Goal: Obtain resource: Download file/media

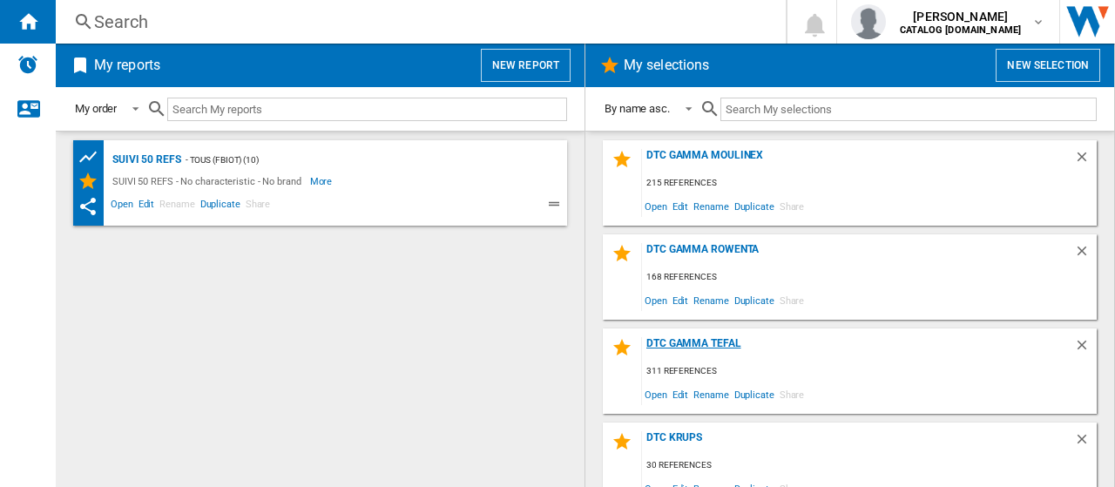
click at [729, 340] on div "DTC GAMMA TEFAL" at bounding box center [858, 349] width 432 height 24
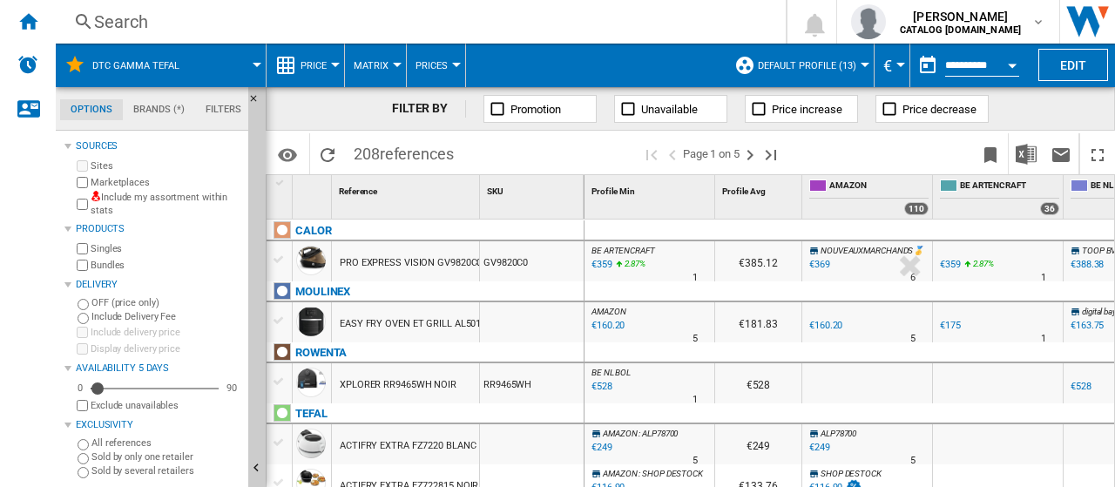
click at [812, 63] on span "Default profile (13)" at bounding box center [807, 65] width 98 height 11
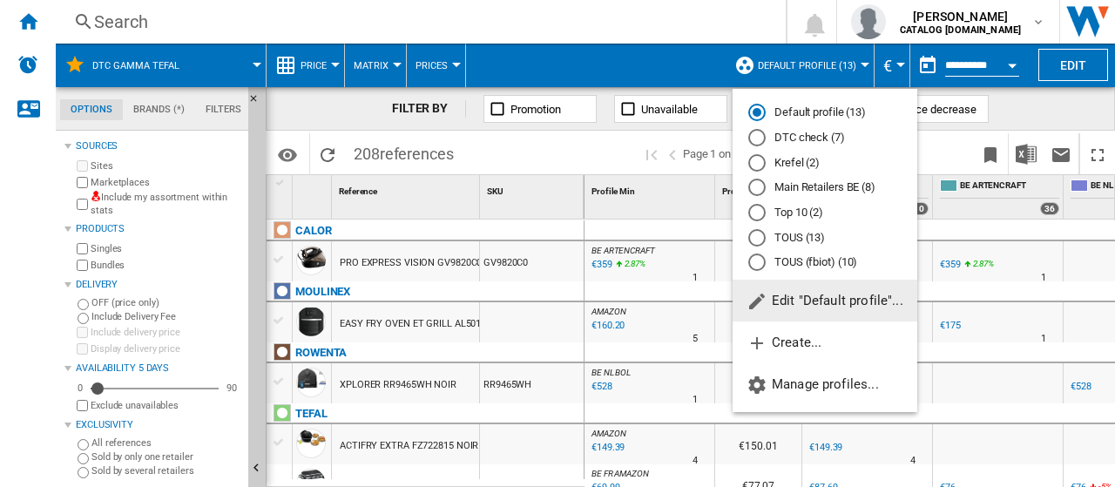
click at [760, 139] on div "DTC check (7)" at bounding box center [756, 137] width 17 height 17
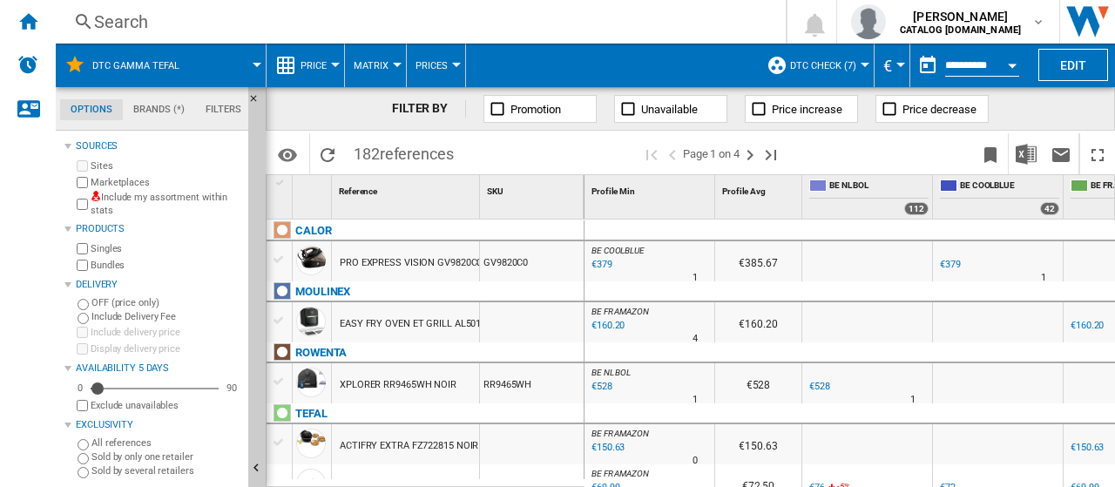
click at [209, 62] on span at bounding box center [230, 66] width 53 height 44
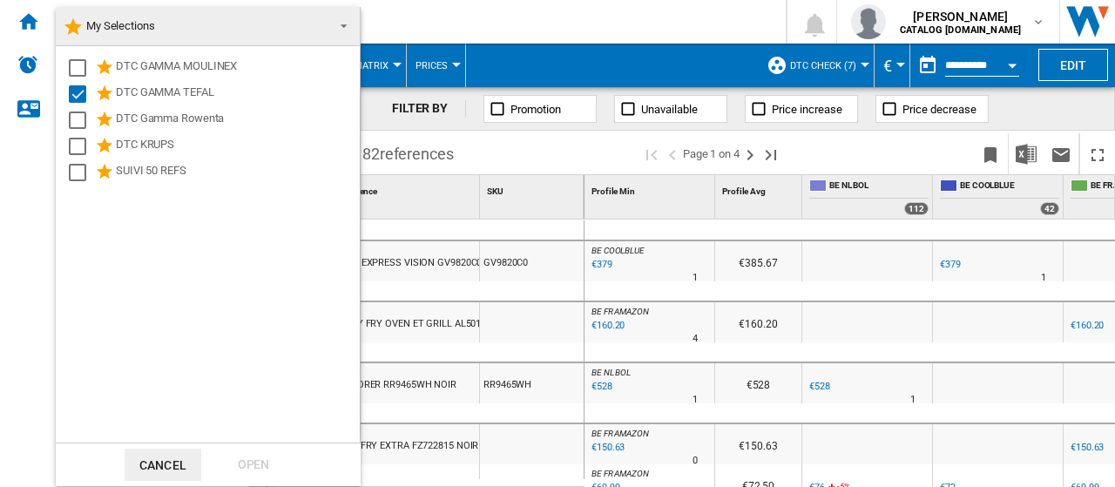
click at [1023, 150] on md-backdrop at bounding box center [557, 243] width 1115 height 487
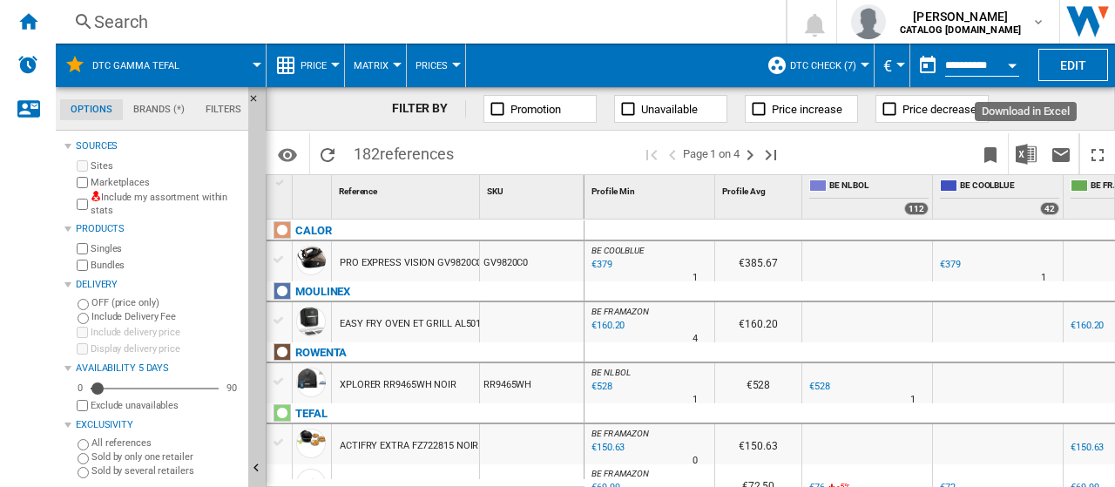
click at [1023, 150] on img "Download in Excel" at bounding box center [1026, 154] width 21 height 21
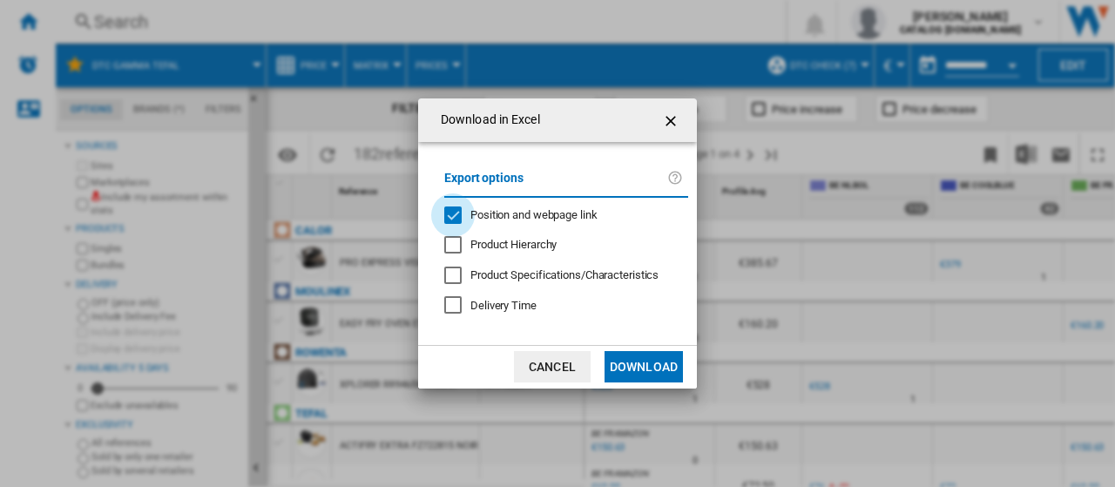
click at [448, 210] on div "Position and webpage link" at bounding box center [452, 214] width 17 height 17
click at [641, 367] on button "Download" at bounding box center [644, 366] width 78 height 31
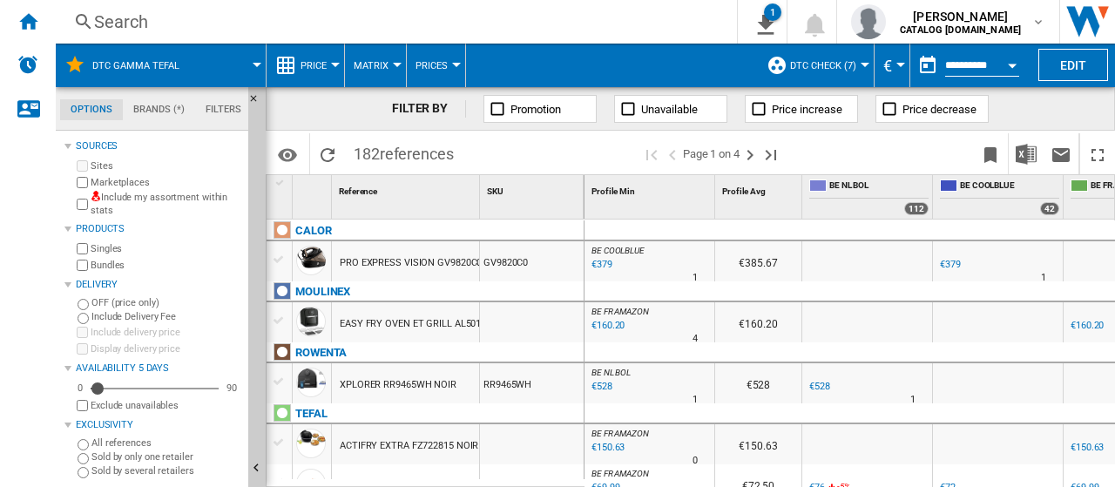
click at [146, 74] on button "DTC GAMMA TEFAL" at bounding box center [144, 66] width 105 height 44
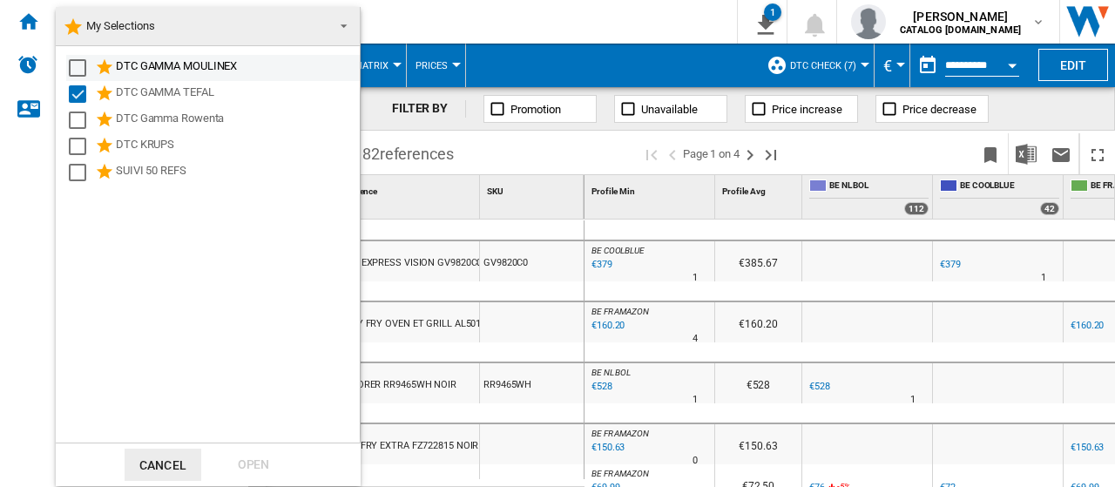
click at [84, 77] on md-checkbox "Select" at bounding box center [82, 67] width 26 height 21
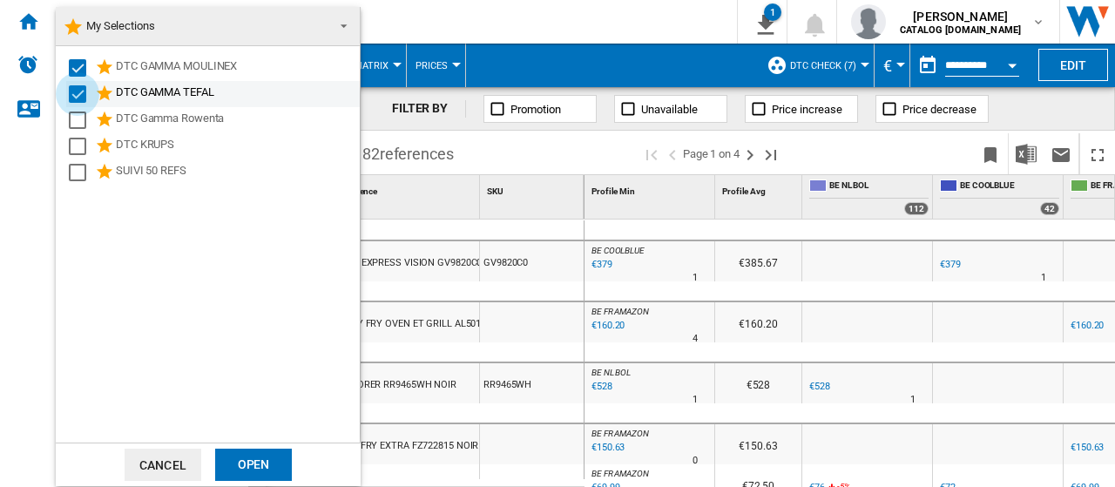
click at [81, 96] on div "Select" at bounding box center [77, 93] width 17 height 17
click at [268, 462] on div "Open" at bounding box center [253, 465] width 77 height 32
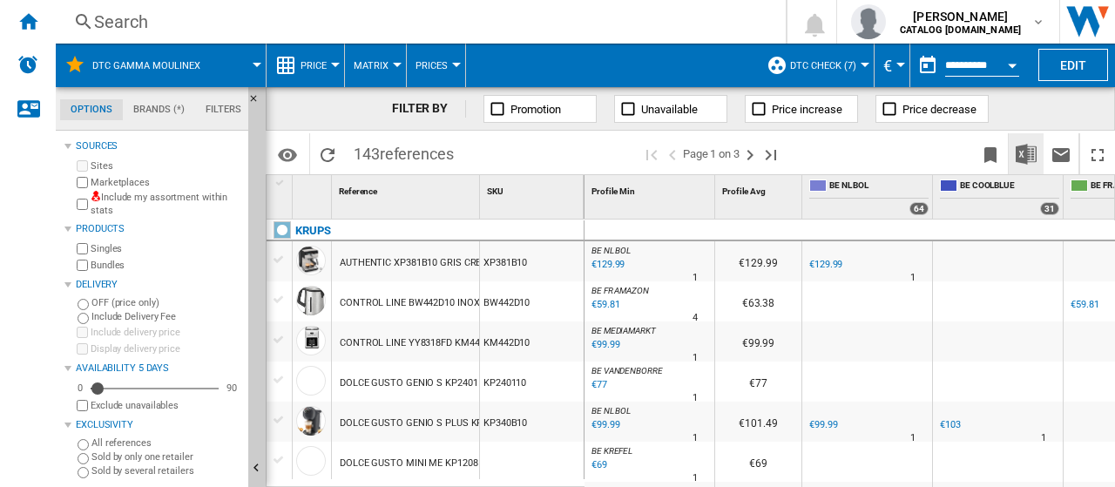
click at [1030, 162] on img "Download in Excel" at bounding box center [1026, 154] width 21 height 21
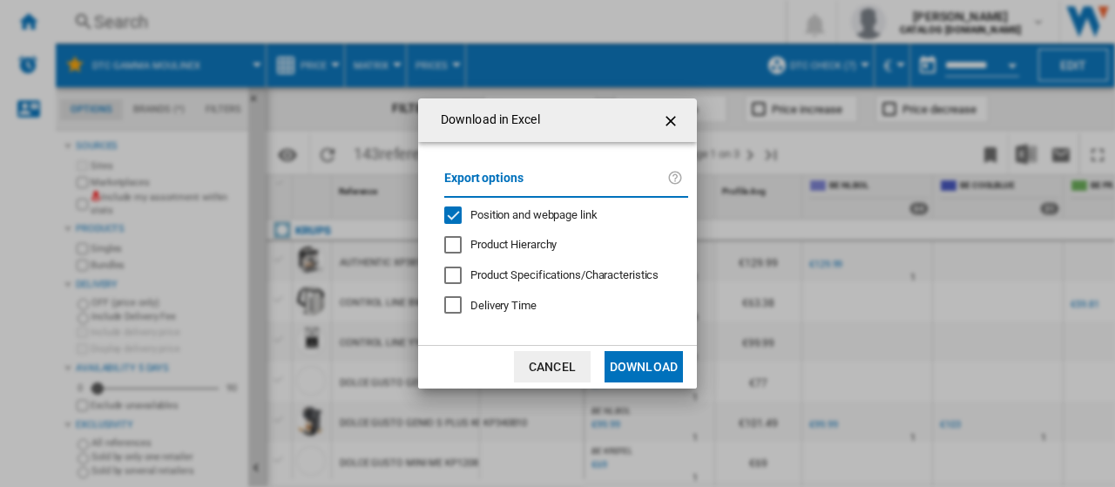
click at [486, 217] on span "Position and webpage link" at bounding box center [533, 214] width 127 height 13
click at [636, 382] on button "Download" at bounding box center [644, 366] width 78 height 31
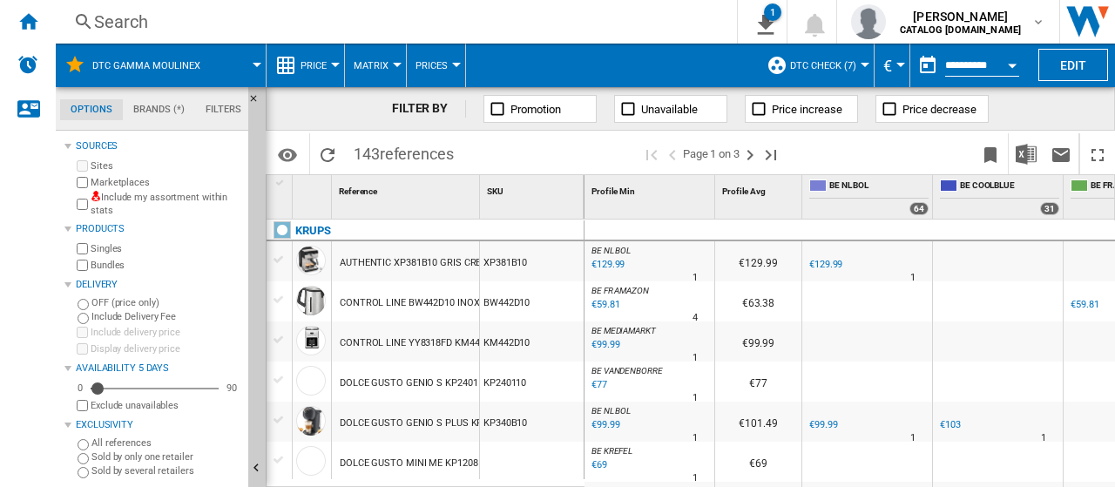
click at [119, 55] on button "DTC GAMMA MOULINEX" at bounding box center [154, 66] width 125 height 44
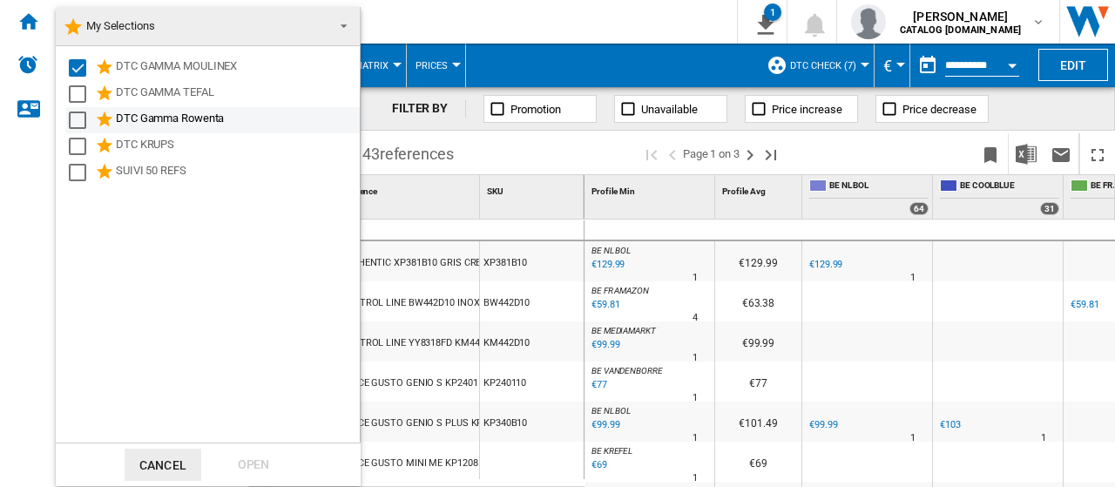
click at [84, 131] on div "DTC Gamma Rowenta" at bounding box center [213, 120] width 294 height 26
click at [78, 119] on div "Select" at bounding box center [77, 120] width 17 height 17
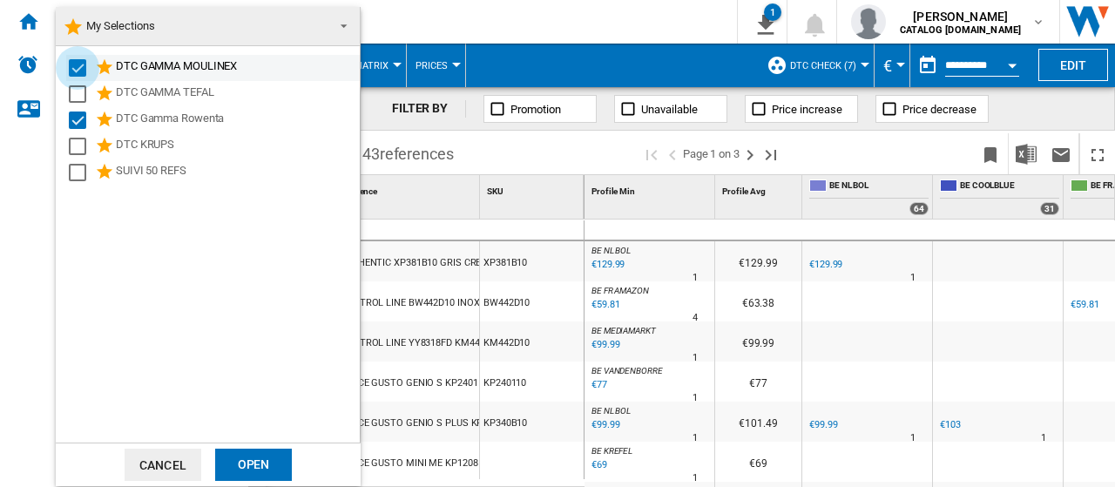
click at [75, 71] on div "Select" at bounding box center [77, 67] width 17 height 17
click at [254, 449] on div "Open" at bounding box center [253, 465] width 77 height 32
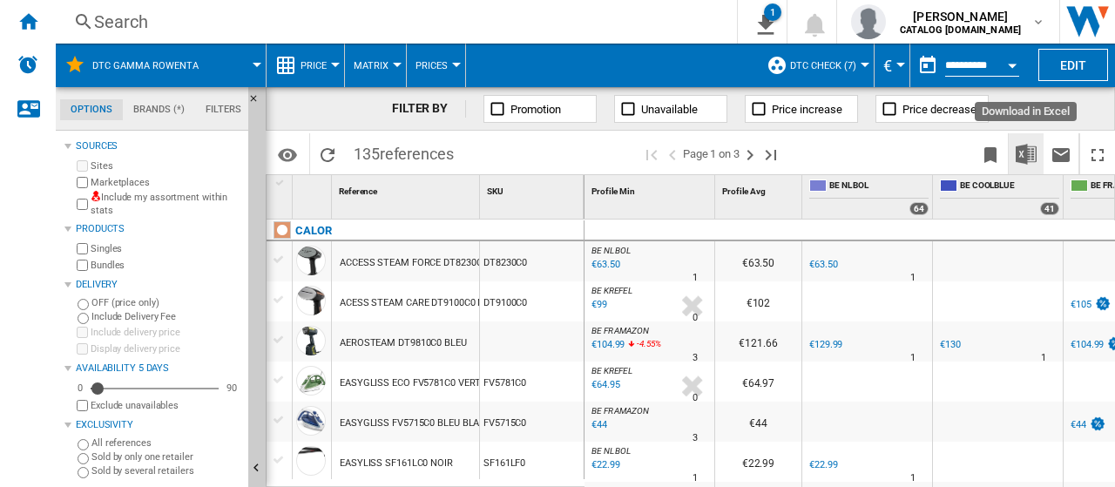
click at [1038, 150] on button "Download in Excel" at bounding box center [1026, 153] width 35 height 41
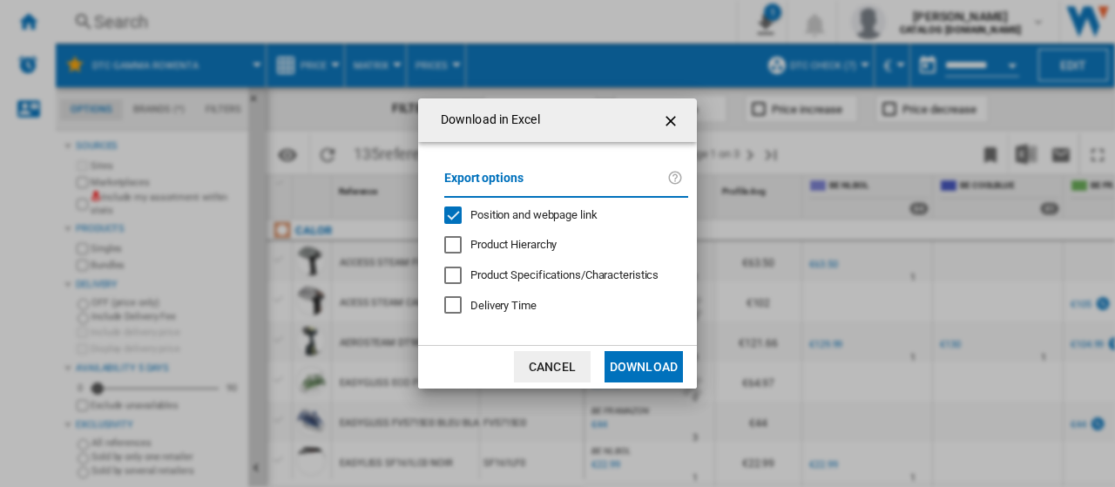
click at [454, 219] on div "Position and webpage link" at bounding box center [452, 214] width 17 height 17
click at [634, 357] on button "Download" at bounding box center [644, 366] width 78 height 31
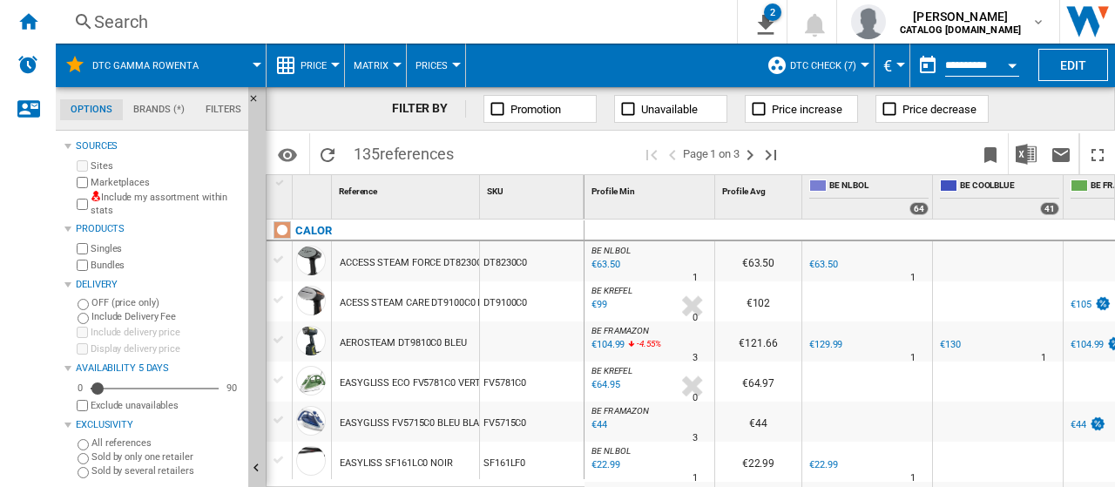
click at [166, 25] on div "Search" at bounding box center [393, 22] width 598 height 24
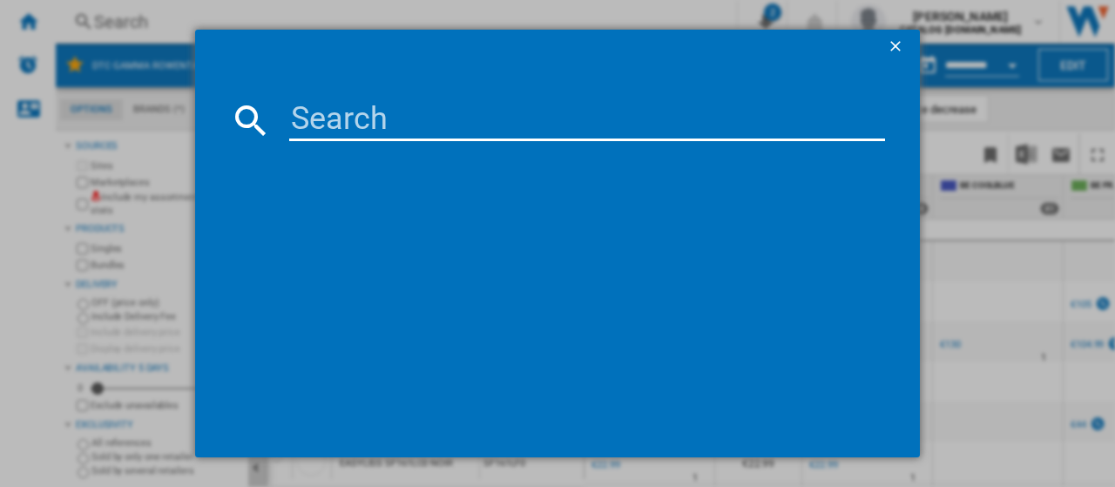
click at [359, 120] on input at bounding box center [587, 120] width 596 height 42
paste input "RR9485WH"
type input "RR9485WH"
